Goal: Task Accomplishment & Management: Manage account settings

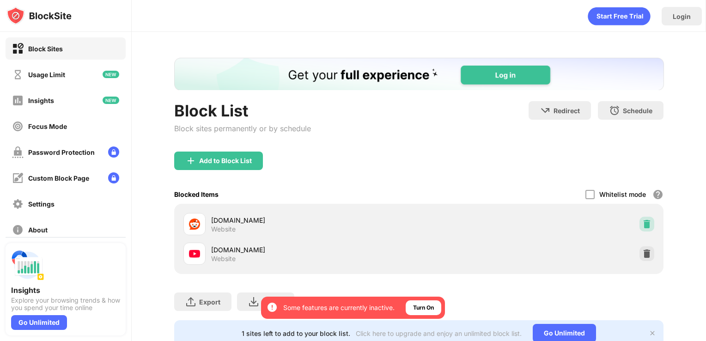
click at [639, 219] on div at bounding box center [646, 224] width 15 height 15
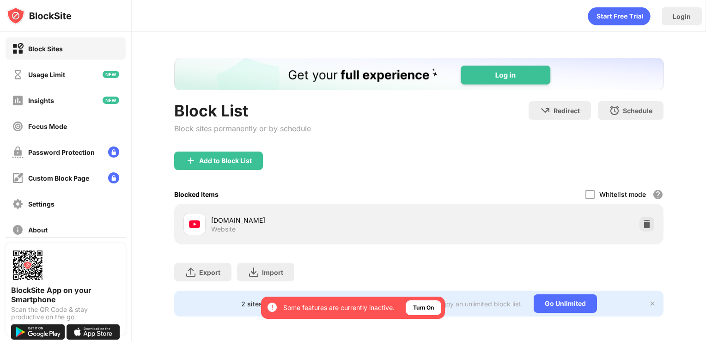
click at [231, 176] on div "Add to Block List" at bounding box center [419, 168] width 490 height 33
click at [212, 163] on div "Add to Block List" at bounding box center [225, 160] width 53 height 7
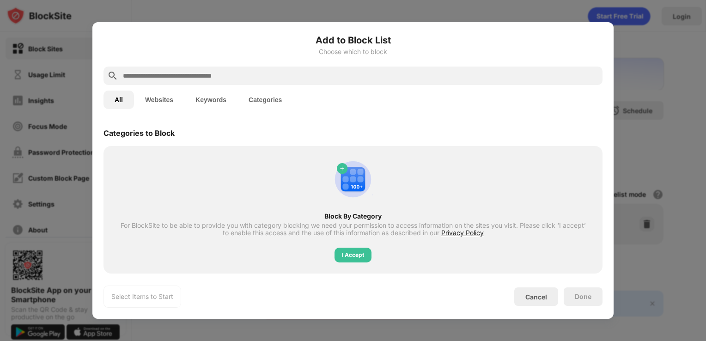
click at [169, 97] on button "Websites" at bounding box center [159, 100] width 50 height 18
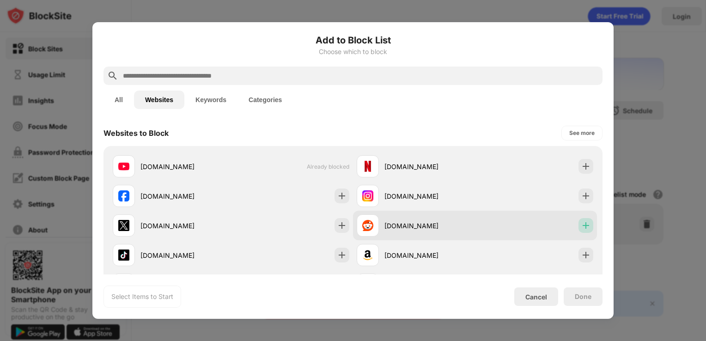
click at [581, 224] on img at bounding box center [585, 225] width 9 height 9
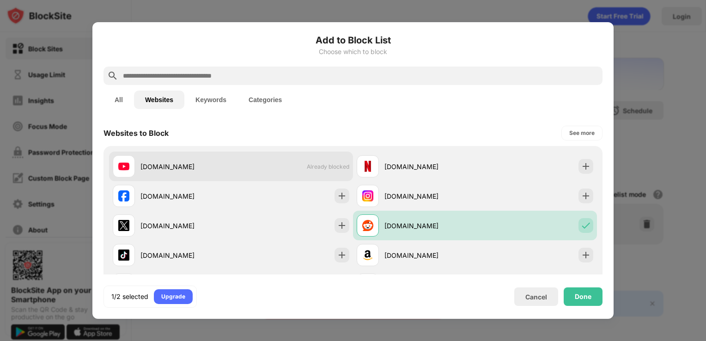
click at [303, 162] on div "youtube.com Already blocked" at bounding box center [231, 167] width 244 height 30
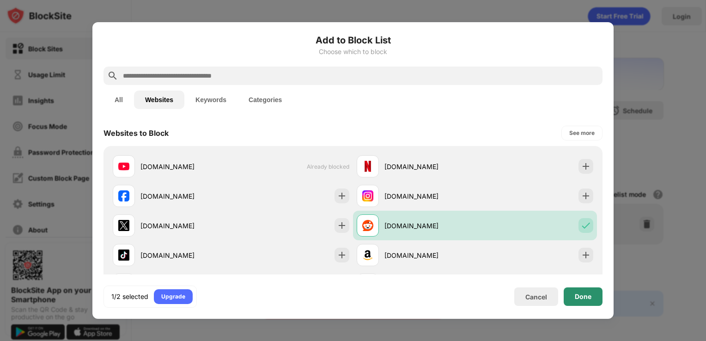
click at [590, 299] on div "Done" at bounding box center [583, 296] width 17 height 7
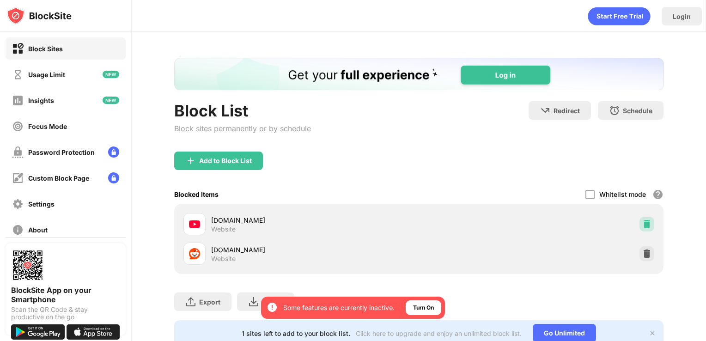
click at [642, 226] on img at bounding box center [646, 223] width 9 height 9
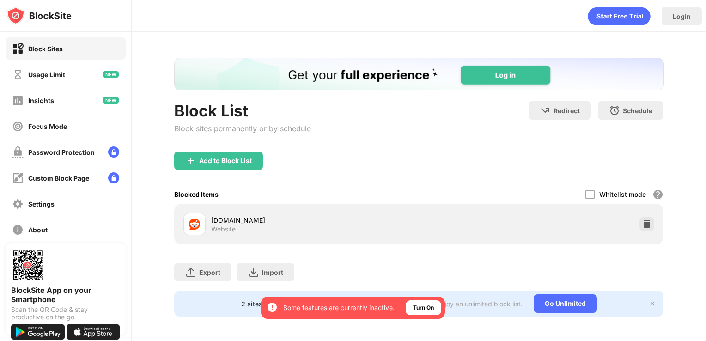
click at [487, 14] on div "Login" at bounding box center [419, 14] width 574 height 28
